Goal: Transaction & Acquisition: Purchase product/service

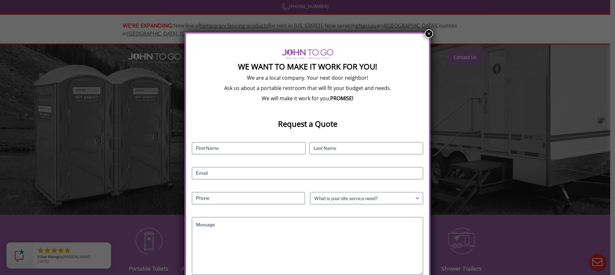
click at [427, 32] on button "×" at bounding box center [429, 33] width 8 height 8
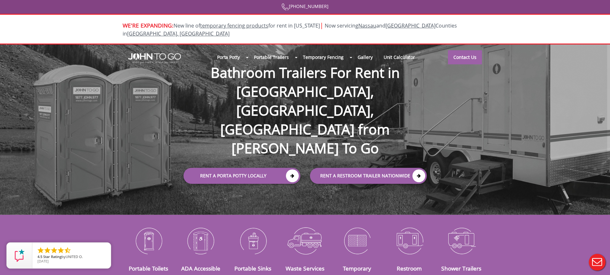
click at [155, 233] on div at bounding box center [305, 137] width 610 height 275
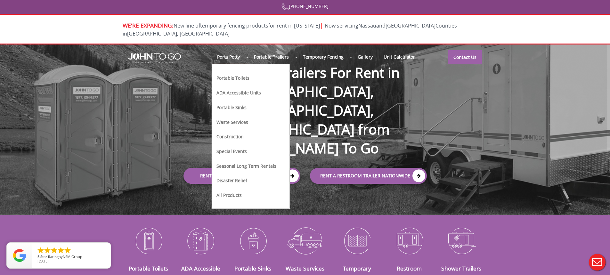
click at [228, 74] on li "Portable Toilets" at bounding box center [246, 80] width 61 height 15
click at [228, 74] on link "Portable Toilets" at bounding box center [233, 77] width 34 height 7
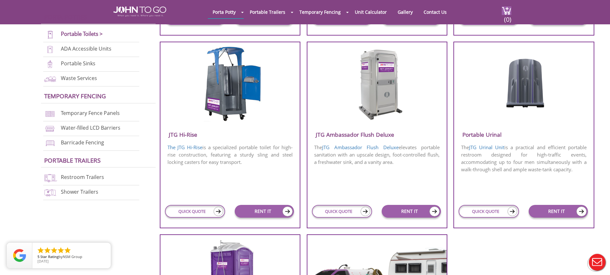
scroll to position [384, 0]
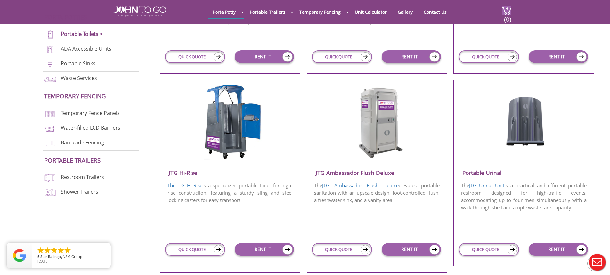
click at [381, 127] on img at bounding box center [377, 122] width 61 height 74
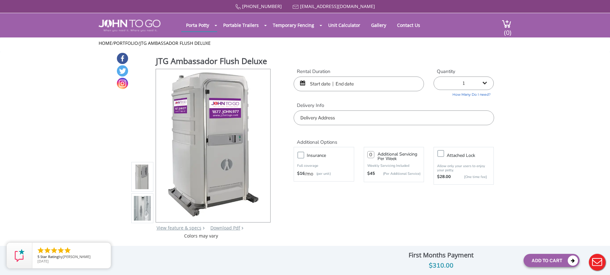
click at [142, 181] on img at bounding box center [142, 177] width 17 height 151
click at [142, 207] on img at bounding box center [142, 208] width 17 height 151
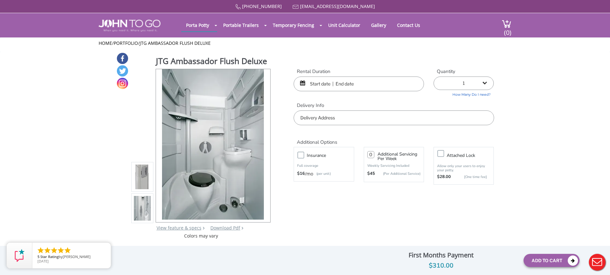
click at [140, 181] on img at bounding box center [142, 177] width 17 height 151
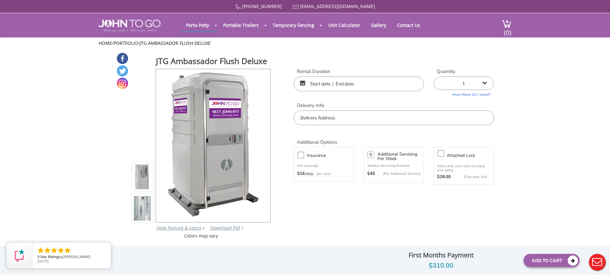
click at [144, 203] on img at bounding box center [142, 208] width 17 height 151
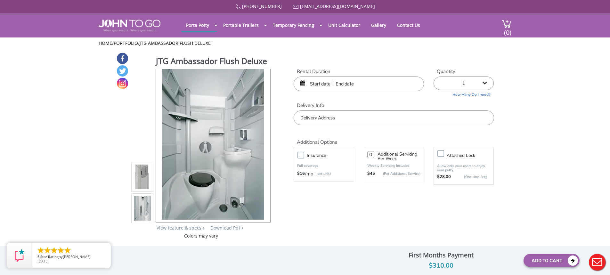
click at [139, 176] on img at bounding box center [142, 177] width 17 height 151
